Goal: Transaction & Acquisition: Purchase product/service

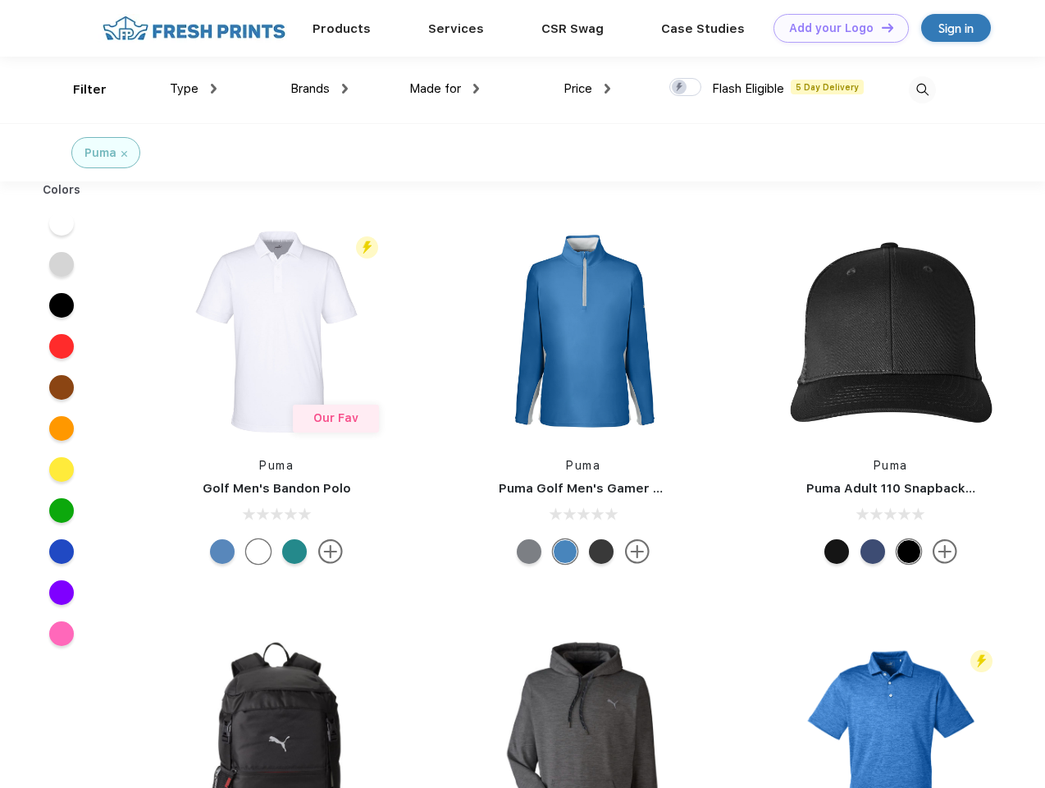
scroll to position [1, 0]
click at [835, 28] on link "Add your Logo Design Tool" at bounding box center [841, 28] width 135 height 29
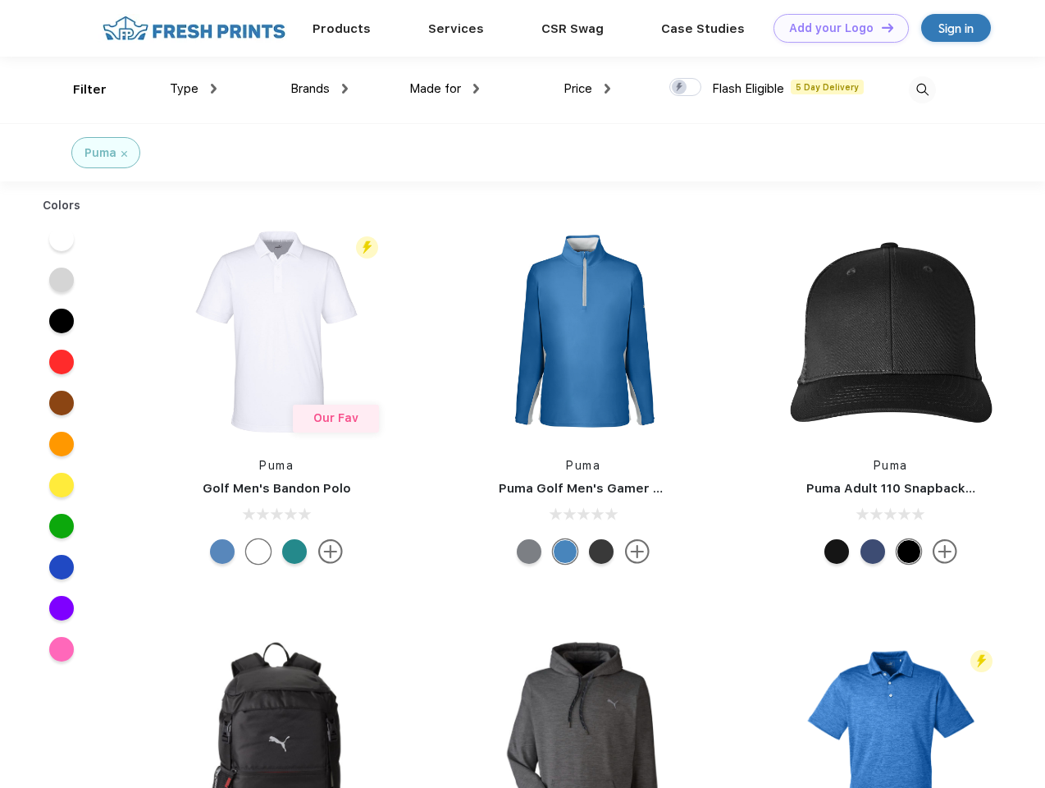
click at [0, 0] on div "Design Tool" at bounding box center [0, 0] width 0 height 0
click at [881, 27] on link "Add your Logo Design Tool" at bounding box center [841, 28] width 135 height 29
click at [79, 89] on div "Filter" at bounding box center [90, 89] width 34 height 19
click at [194, 89] on span "Type" at bounding box center [184, 88] width 29 height 15
click at [319, 89] on span "Brands" at bounding box center [309, 88] width 39 height 15
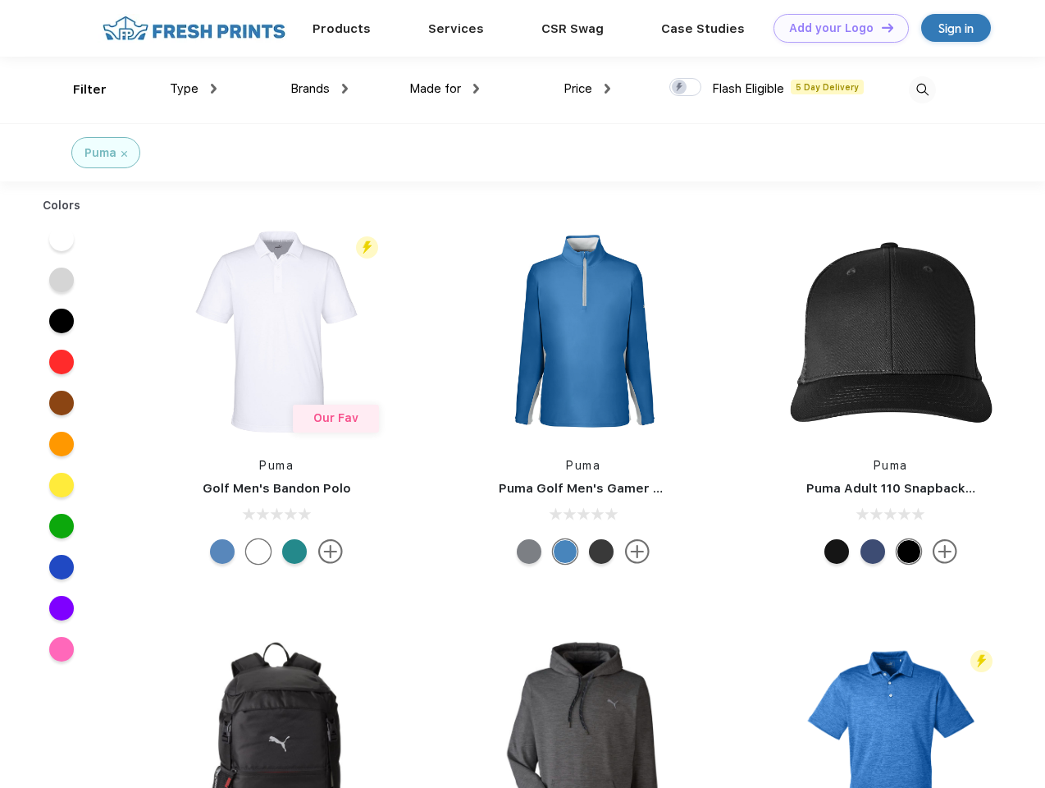
click at [445, 89] on span "Made for" at bounding box center [435, 88] width 52 height 15
click at [588, 89] on span "Price" at bounding box center [578, 88] width 29 height 15
click at [686, 88] on div at bounding box center [686, 87] width 32 height 18
click at [680, 88] on input "checkbox" at bounding box center [675, 82] width 11 height 11
click at [922, 89] on img at bounding box center [922, 89] width 27 height 27
